Goal: Information Seeking & Learning: Learn about a topic

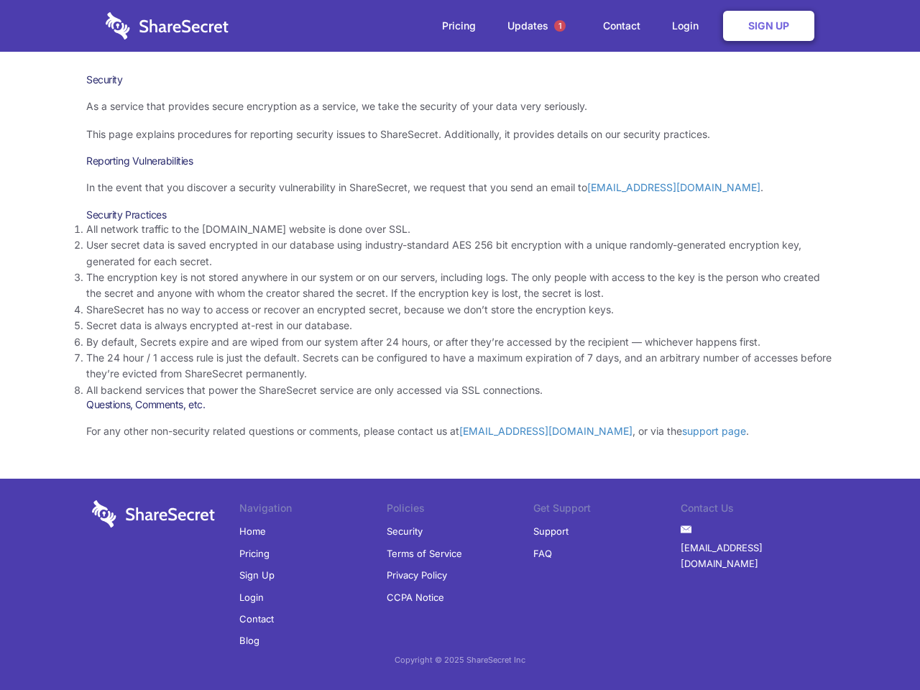
click at [460, 345] on li "By default, Secrets expire and are wiped from our system after 24 hours, or aft…" at bounding box center [460, 342] width 748 height 16
click at [560, 26] on span "1" at bounding box center [560, 26] width 12 height 12
